Goal: Feedback & Contribution: Leave review/rating

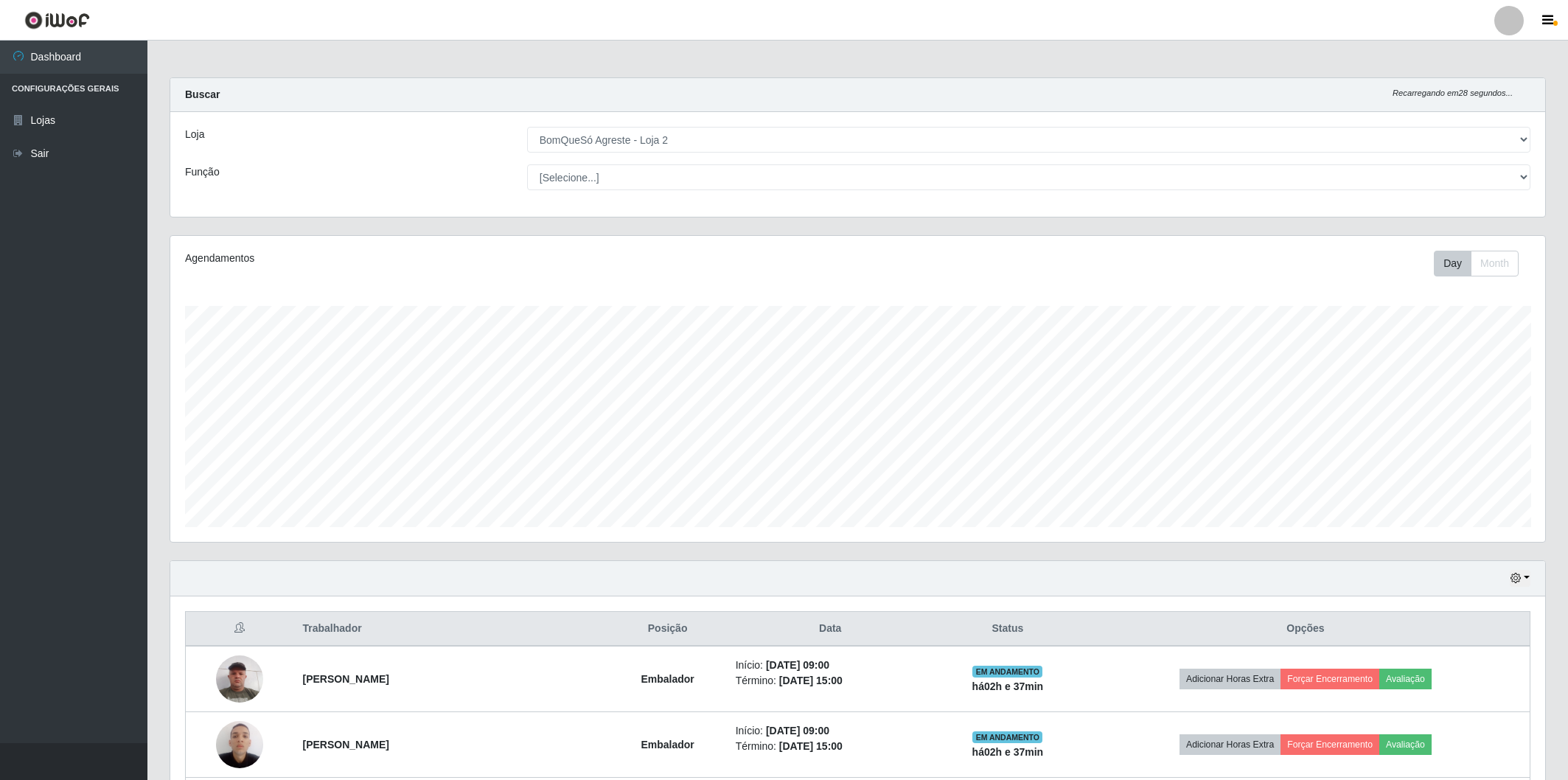
select select "214"
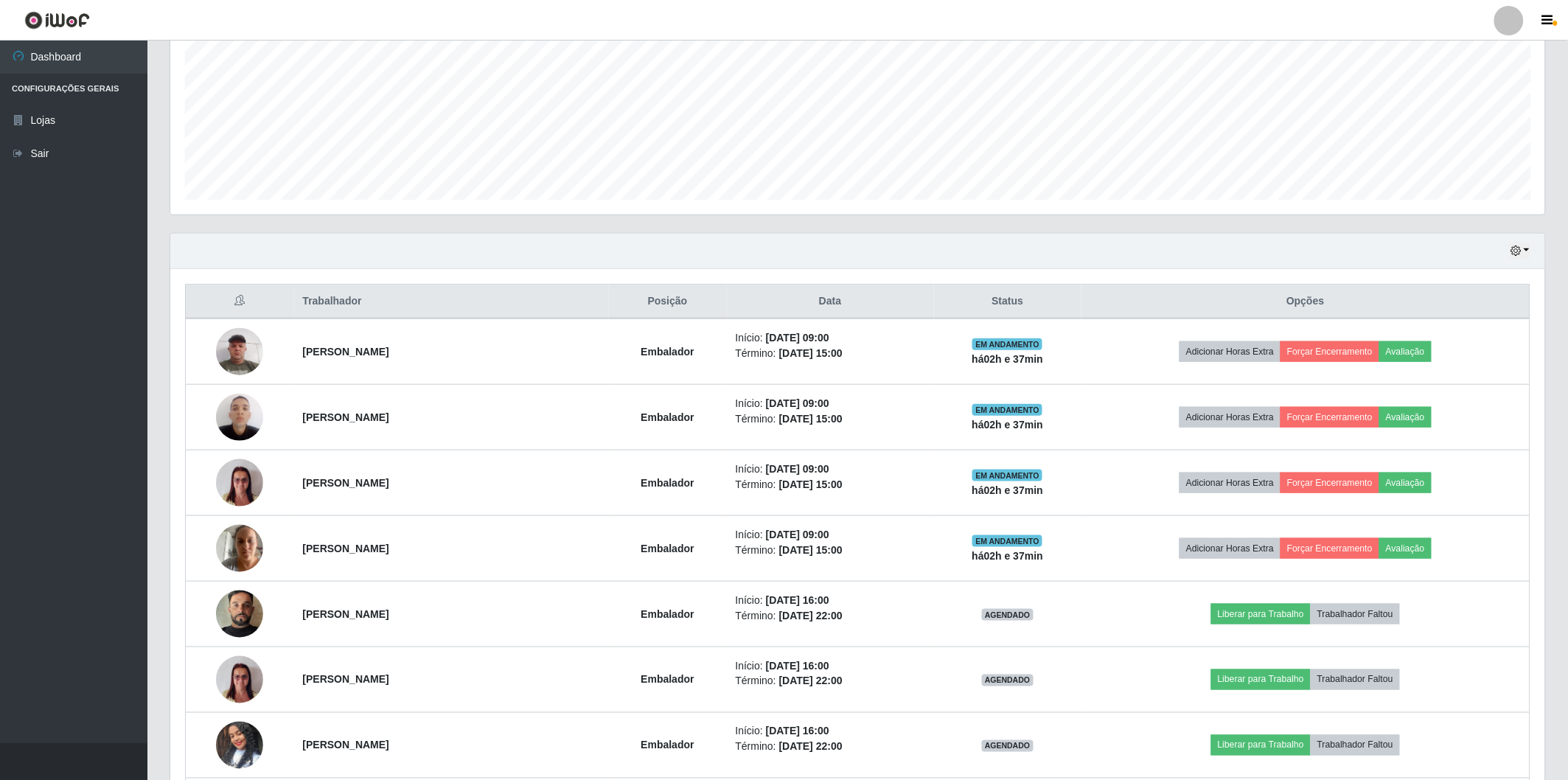
scroll to position [305, 1375]
click at [85, 490] on ul "Dashboard Configurações Gerais Lojas Sair" at bounding box center [74, 391] width 147 height 702
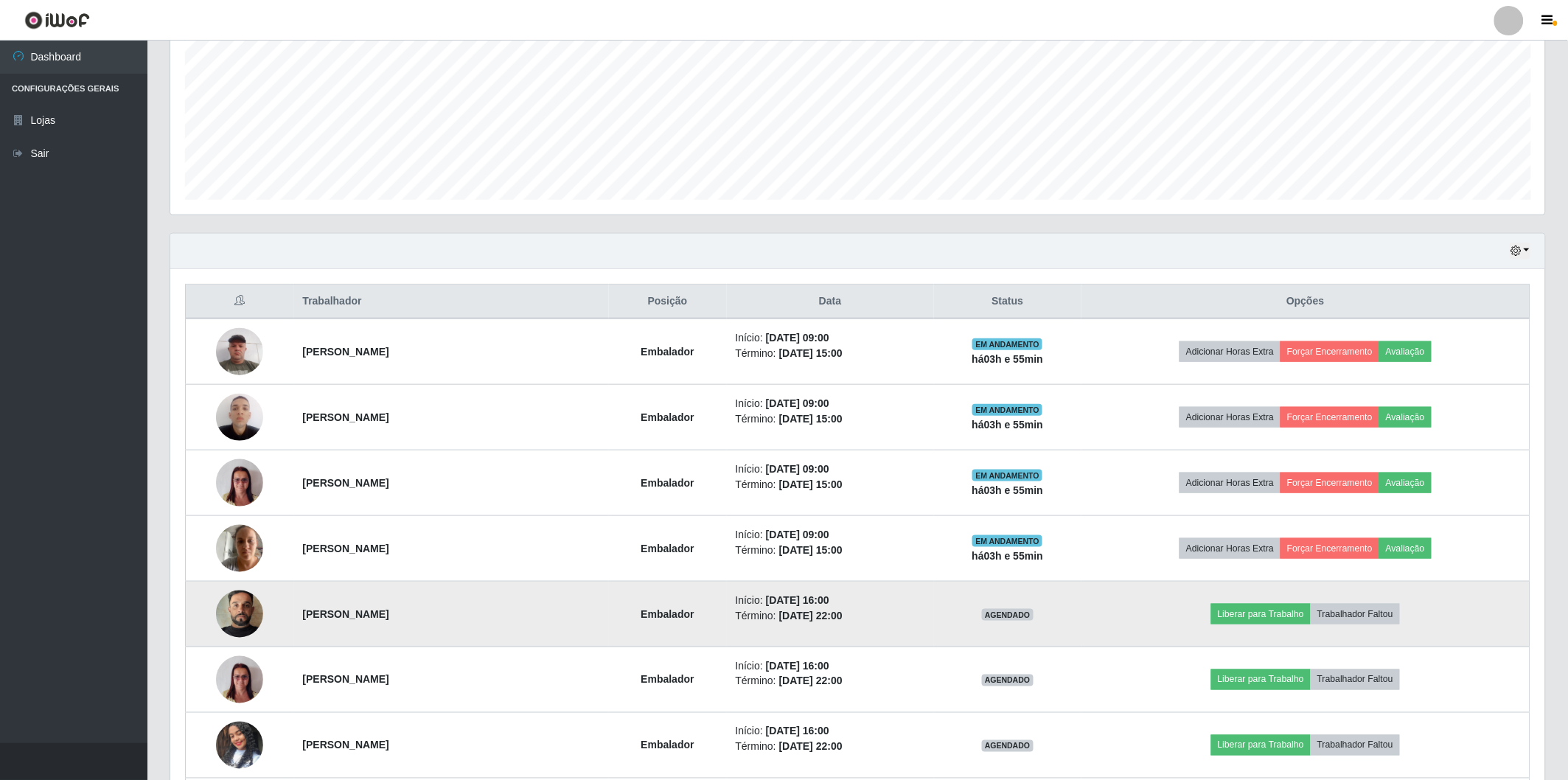
scroll to position [461, 0]
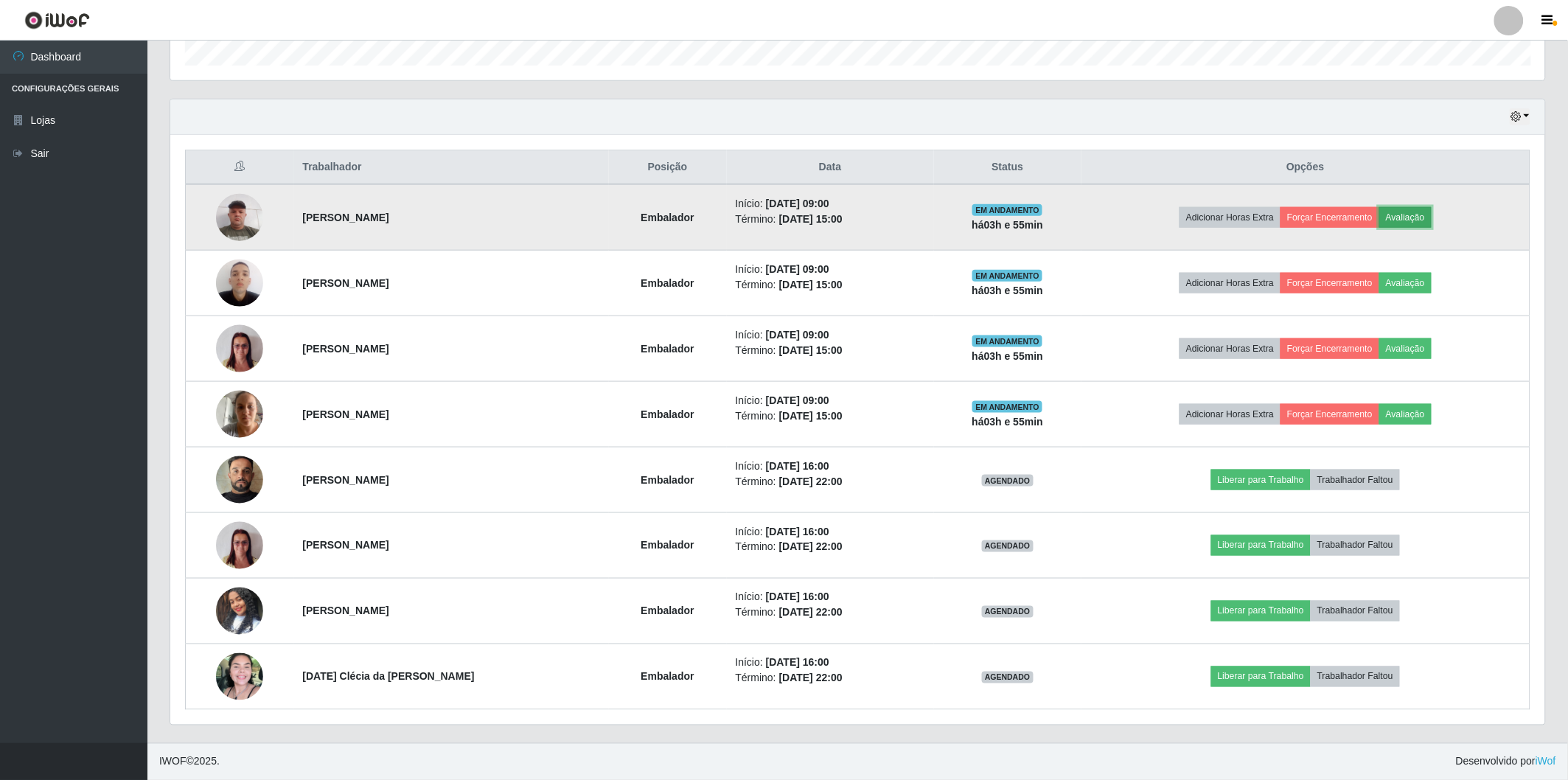
click at [1421, 218] on button "Avaliação" at bounding box center [1405, 217] width 53 height 21
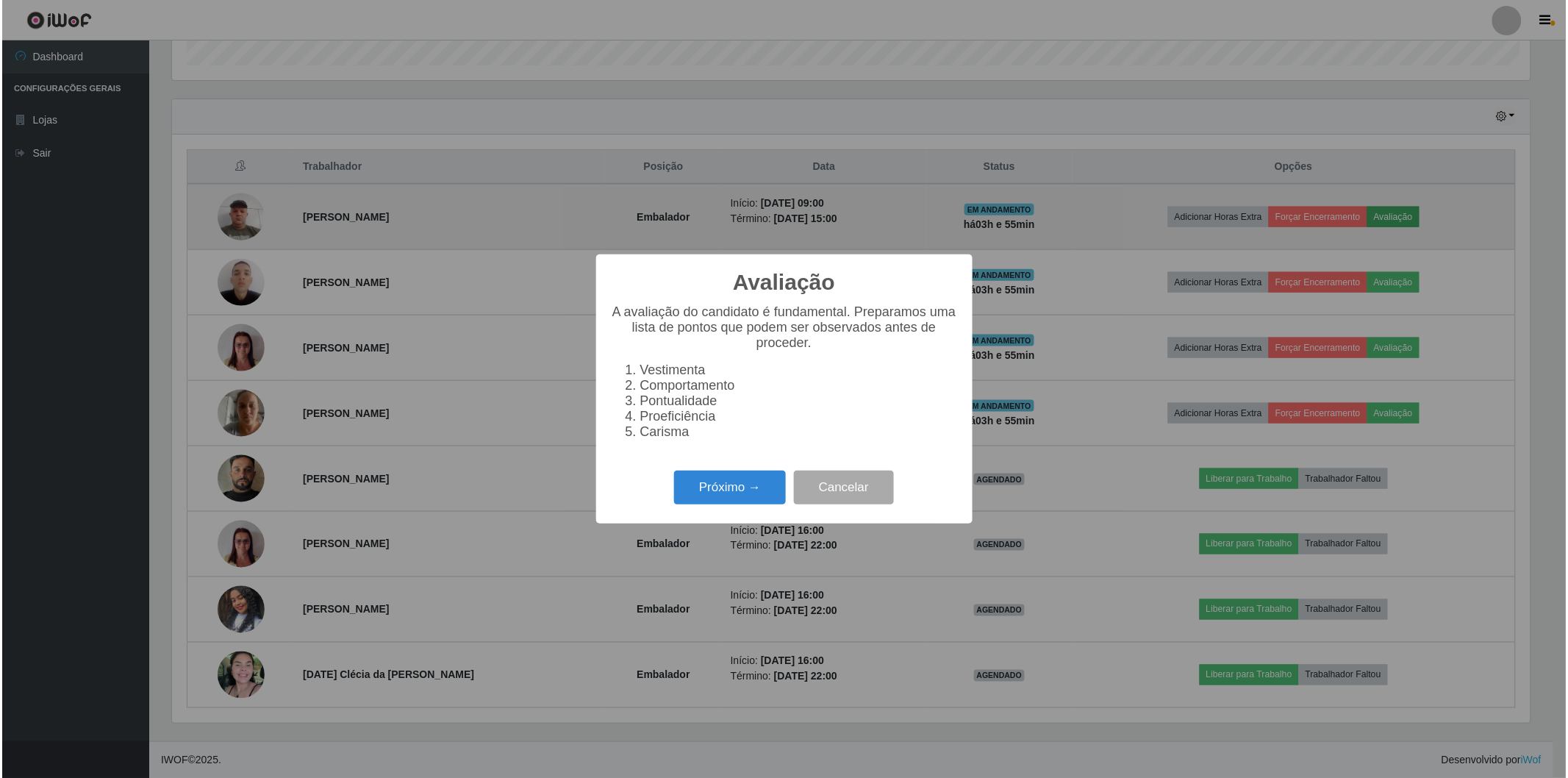
scroll to position [305, 1363]
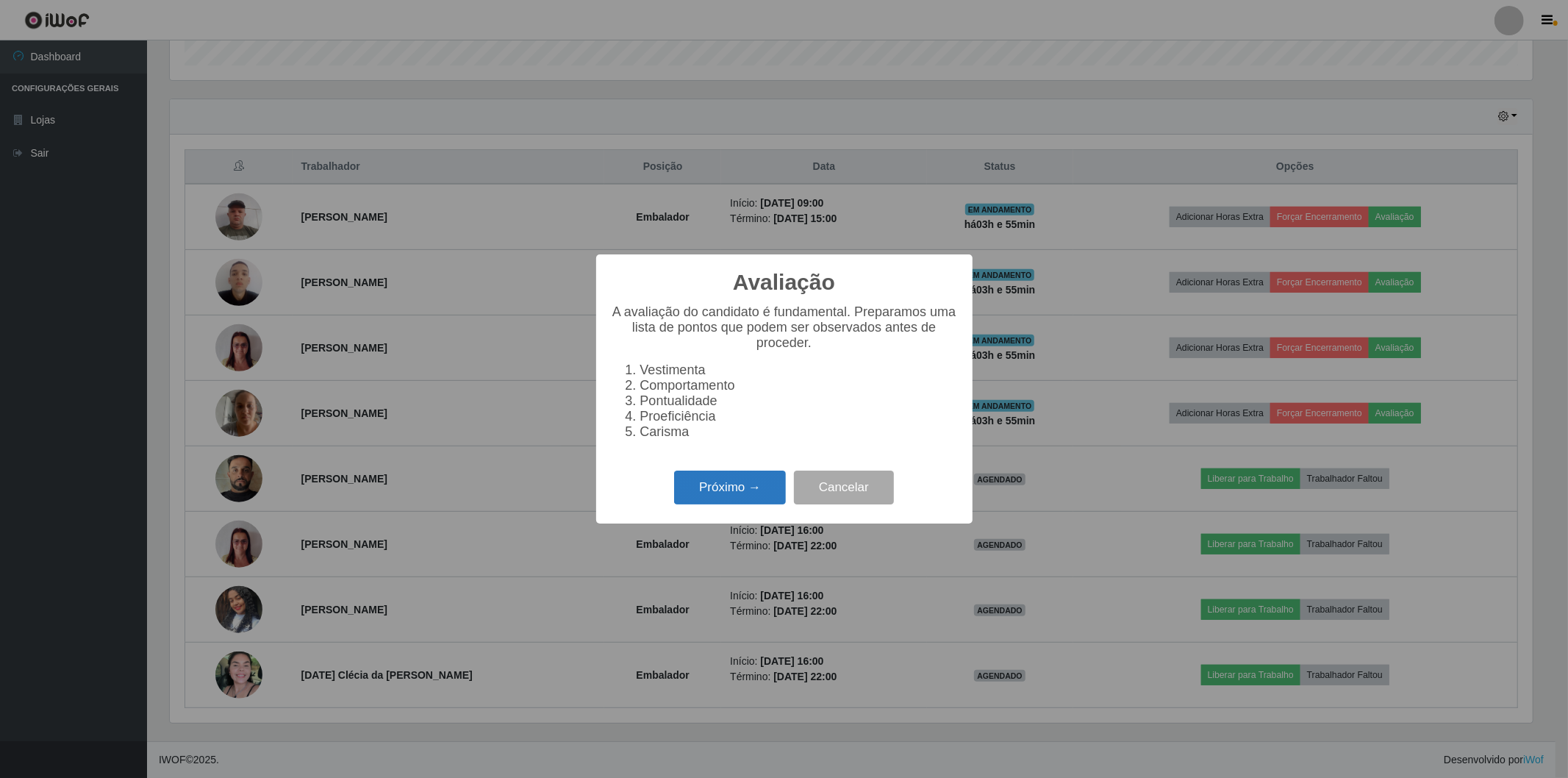
click at [737, 485] on button "Próximo →" at bounding box center [730, 488] width 112 height 34
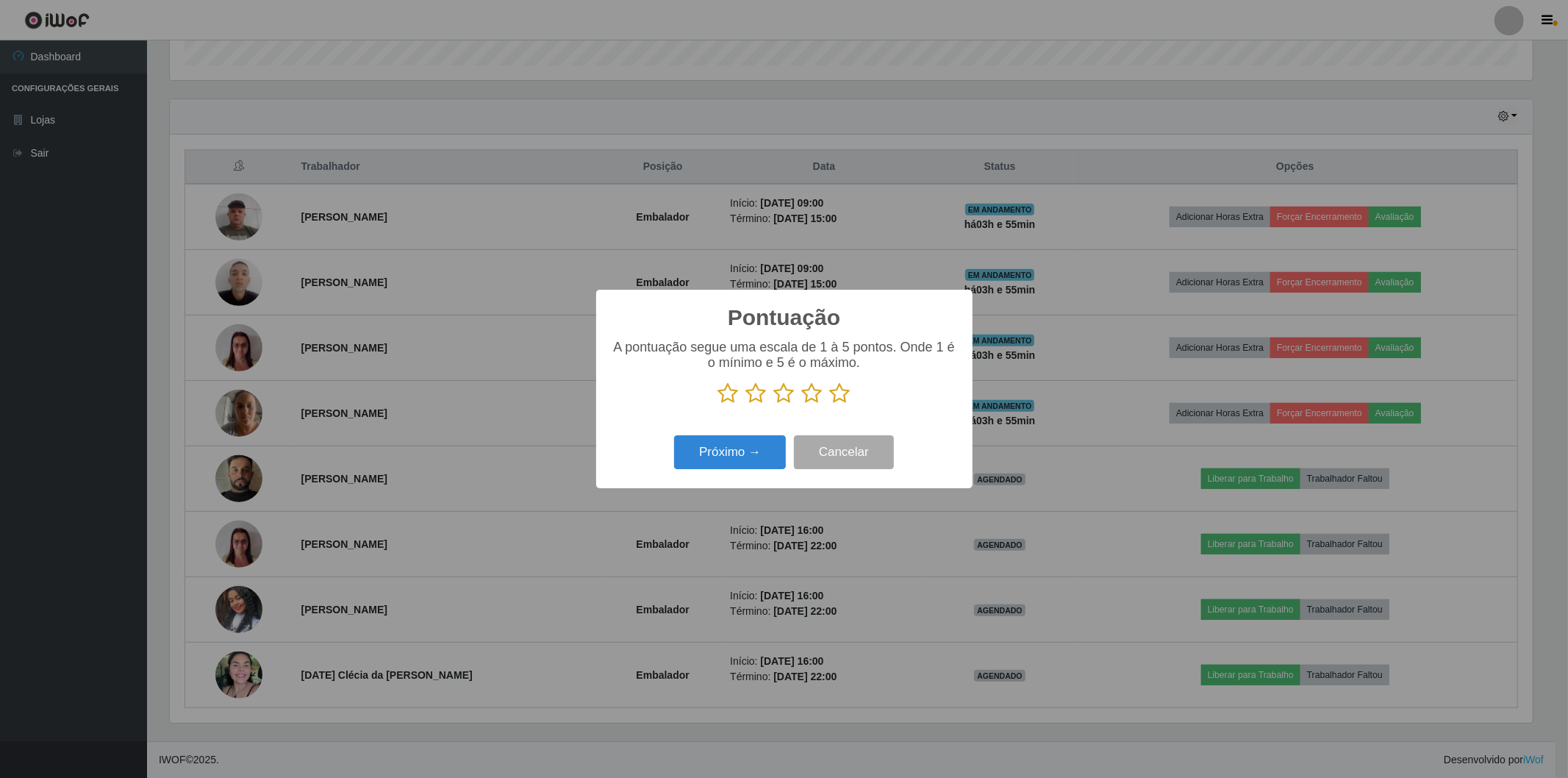
click at [840, 396] on icon at bounding box center [840, 393] width 21 height 22
click at [830, 404] on input "radio" at bounding box center [830, 404] width 0 height 0
click at [726, 449] on button "Próximo →" at bounding box center [730, 452] width 112 height 34
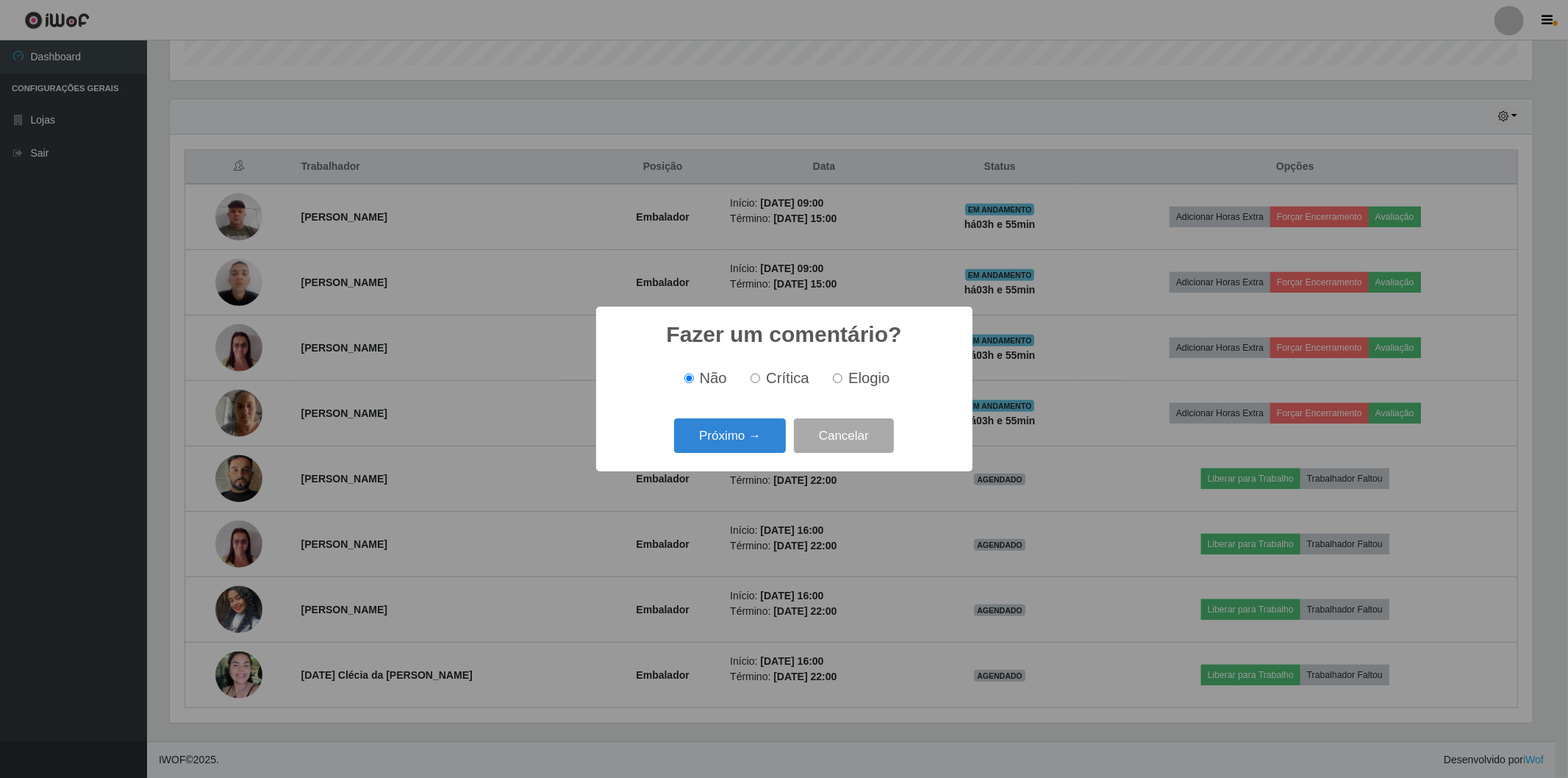
click at [835, 379] on input "Elogio" at bounding box center [837, 377] width 9 height 9
radio input "true"
click at [729, 437] on button "Próximo →" at bounding box center [730, 435] width 112 height 34
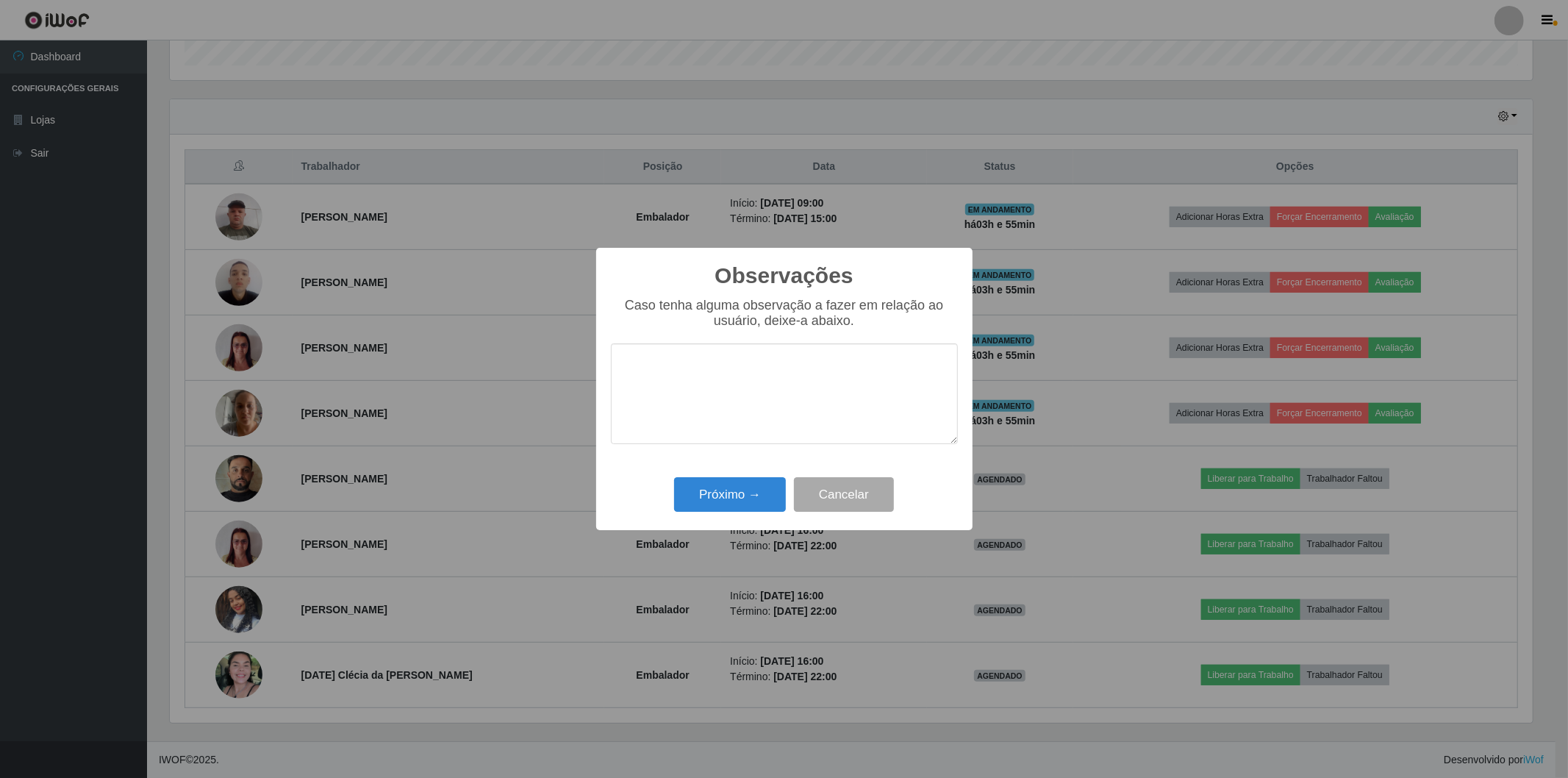
click at [734, 402] on textarea at bounding box center [785, 393] width 347 height 101
type textarea "muito proativo excelente profissional"
click at [697, 491] on button "Próximo →" at bounding box center [730, 493] width 112 height 34
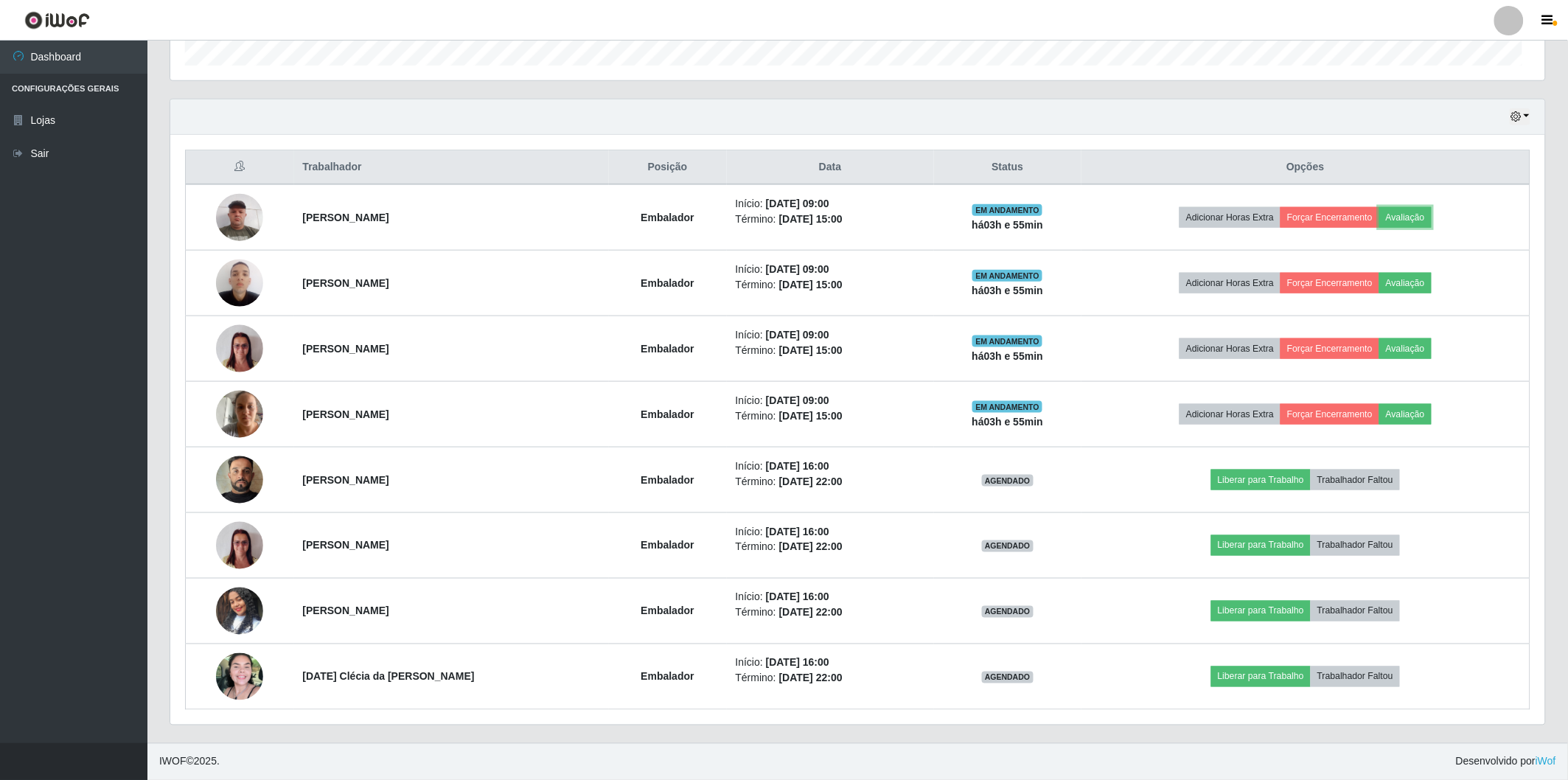
scroll to position [305, 1375]
